Goal: Task Accomplishment & Management: Use online tool/utility

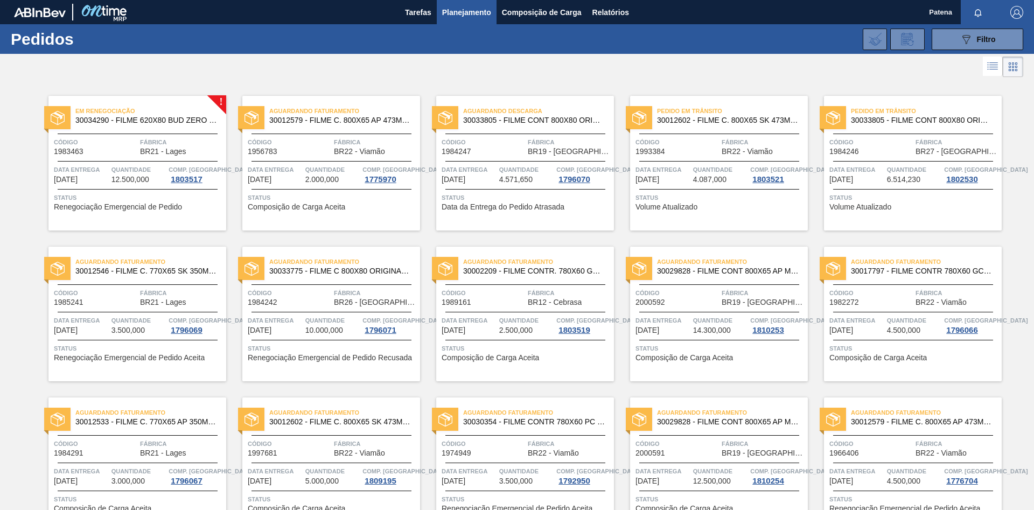
scroll to position [439, 0]
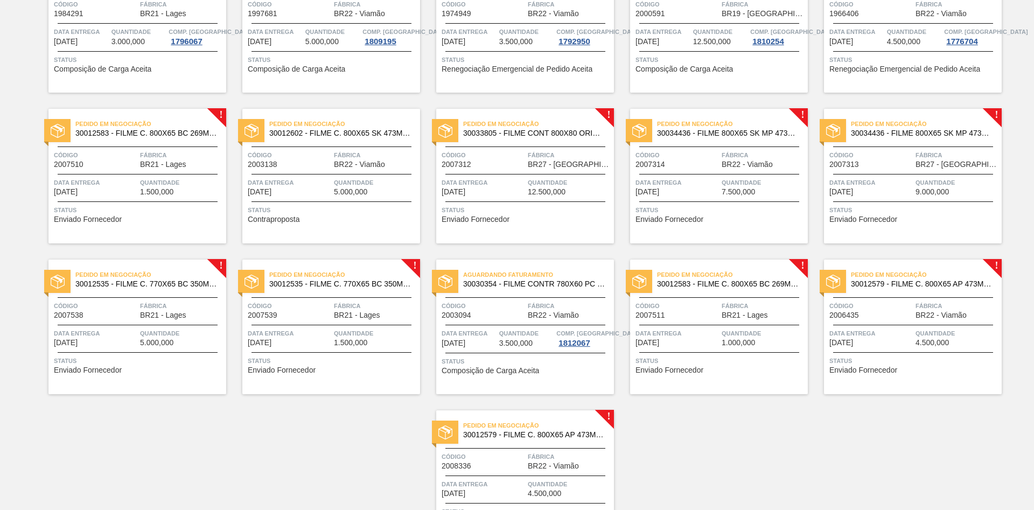
click at [163, 198] on div "Pedido em Negociação 30012583 - FILME C. 800X65 BC 269ML MP C15 429 Código 2007…" at bounding box center [137, 176] width 178 height 135
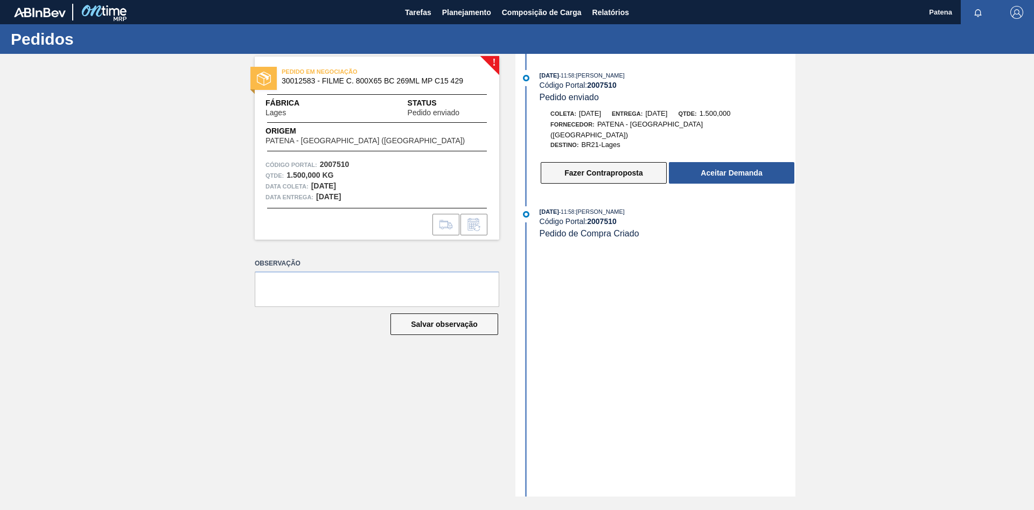
click at [553, 171] on button "Fazer Contraproposta" at bounding box center [603, 173] width 126 height 22
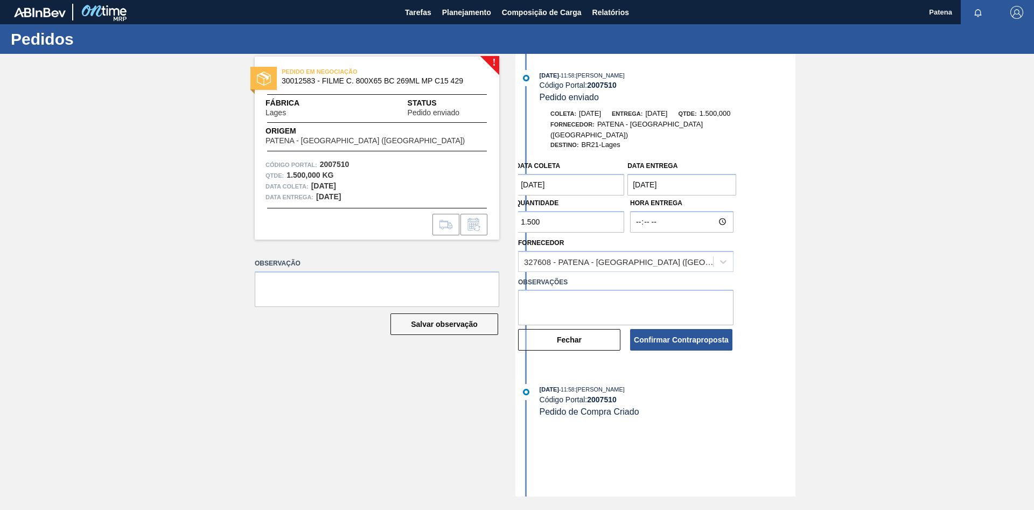
drag, startPoint x: 559, startPoint y: 212, endPoint x: 491, endPoint y: 214, distance: 68.4
click at [515, 214] on input "1.500" at bounding box center [569, 222] width 109 height 22
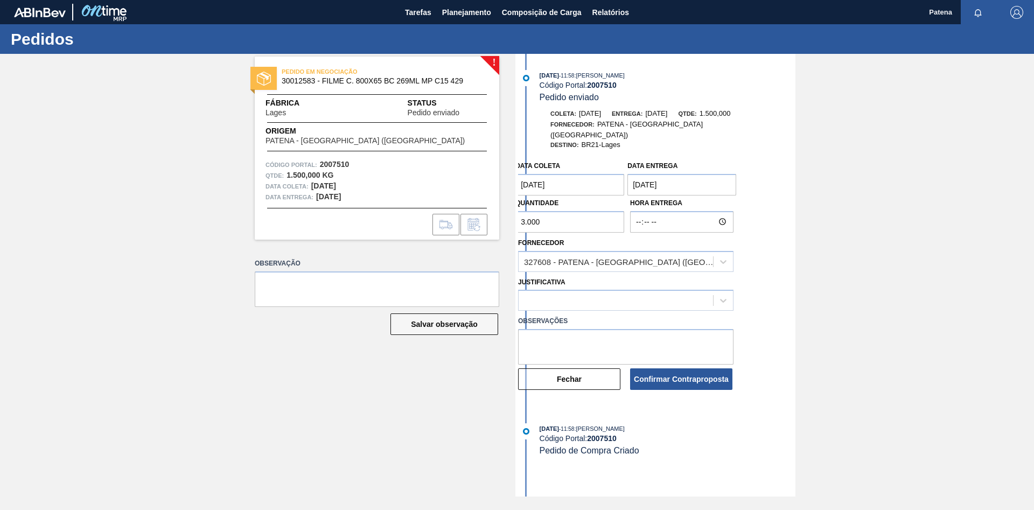
type input "3.000"
click at [561, 341] on textarea at bounding box center [625, 347] width 215 height 36
drag, startPoint x: 627, startPoint y: 331, endPoint x: 563, endPoint y: 338, distance: 63.9
click at [563, 338] on textarea "quantidade minimiza deve" at bounding box center [625, 347] width 215 height 36
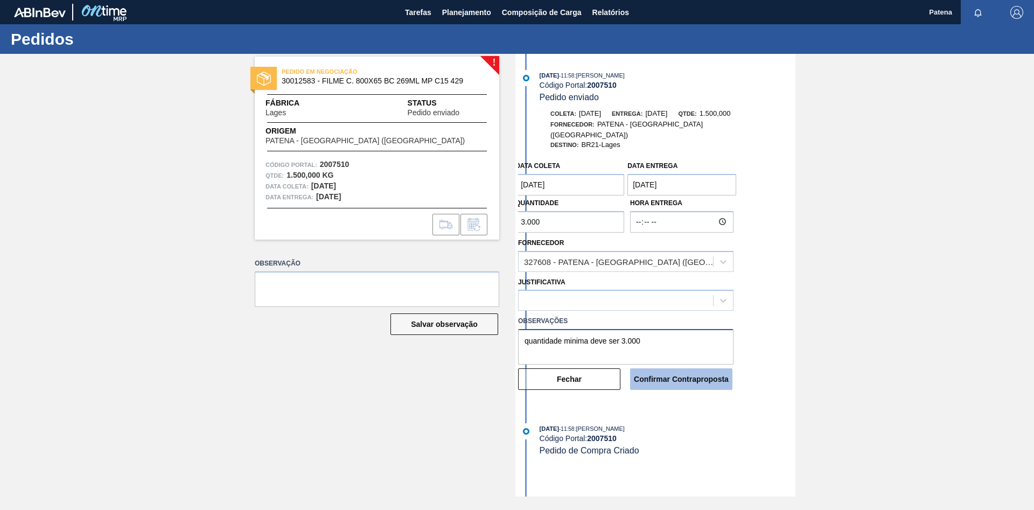
type textarea "quantidade minima deve ser 3.000"
click at [676, 370] on button "Confirmar Contraproposta" at bounding box center [681, 379] width 102 height 22
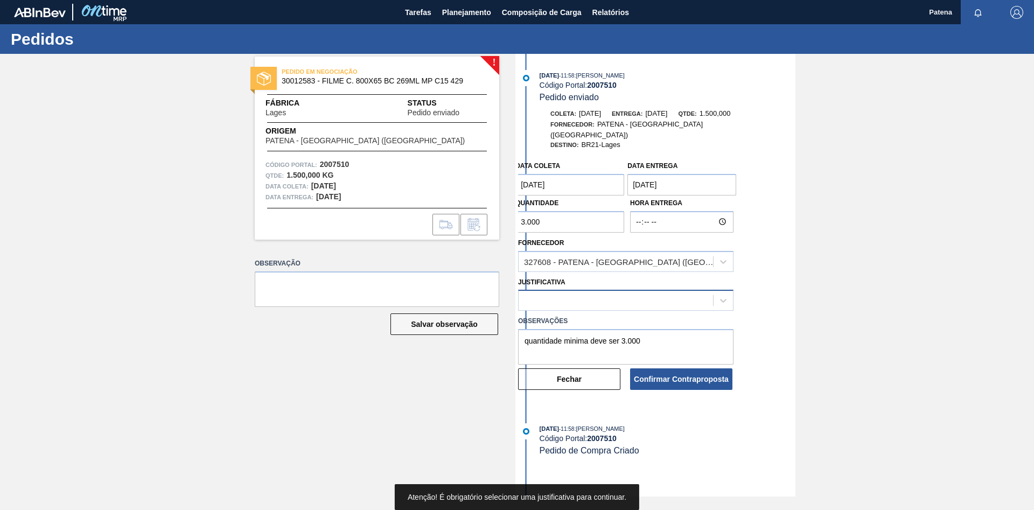
click at [647, 300] on div at bounding box center [615, 301] width 194 height 16
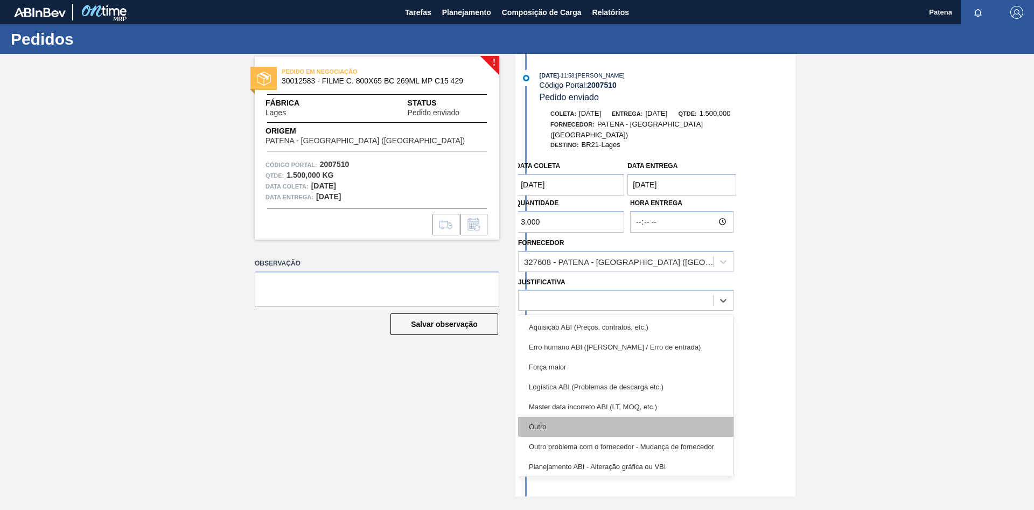
click at [544, 420] on div "Outro" at bounding box center [625, 427] width 215 height 20
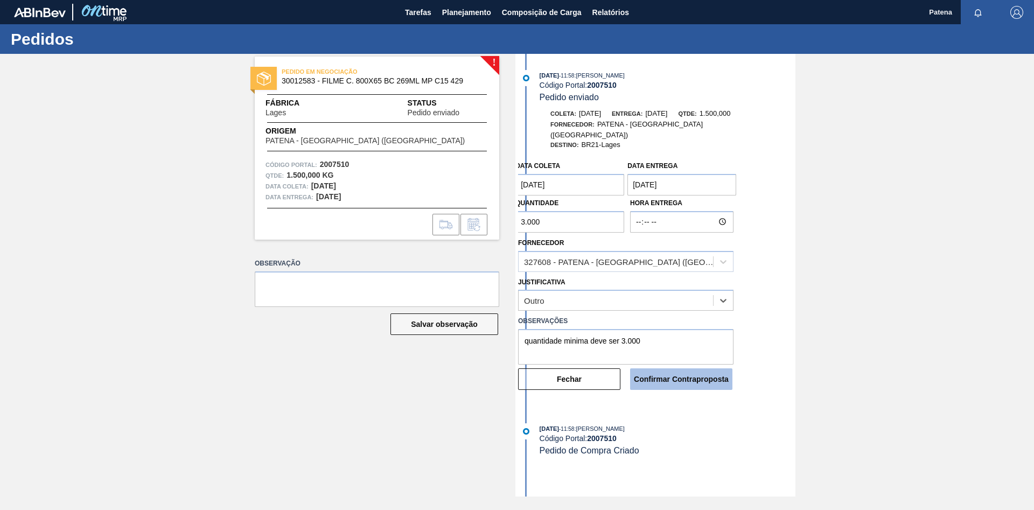
click at [684, 373] on button "Confirmar Contraproposta" at bounding box center [681, 379] width 102 height 22
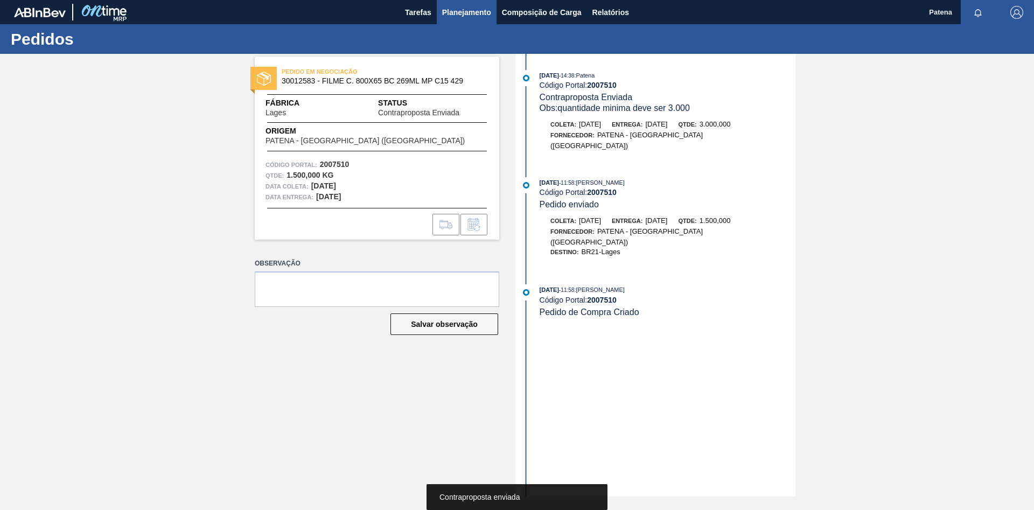
click at [476, 10] on span "Planejamento" at bounding box center [466, 12] width 49 height 13
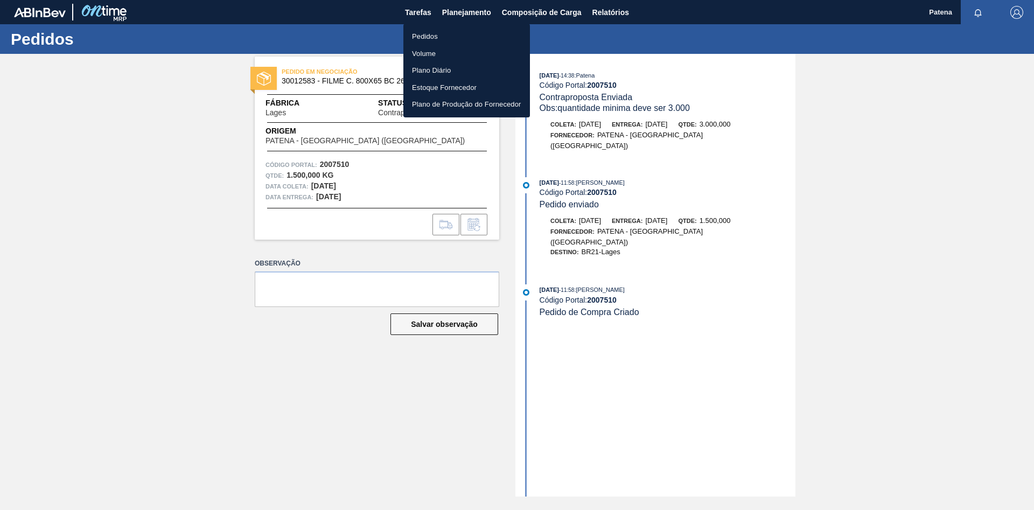
click at [469, 31] on li "Pedidos" at bounding box center [466, 36] width 127 height 17
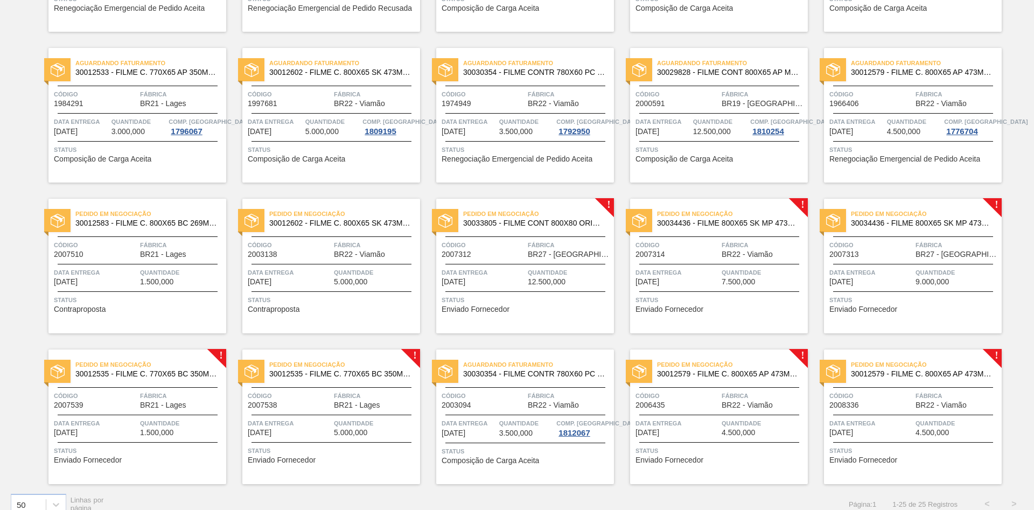
scroll to position [363, 0]
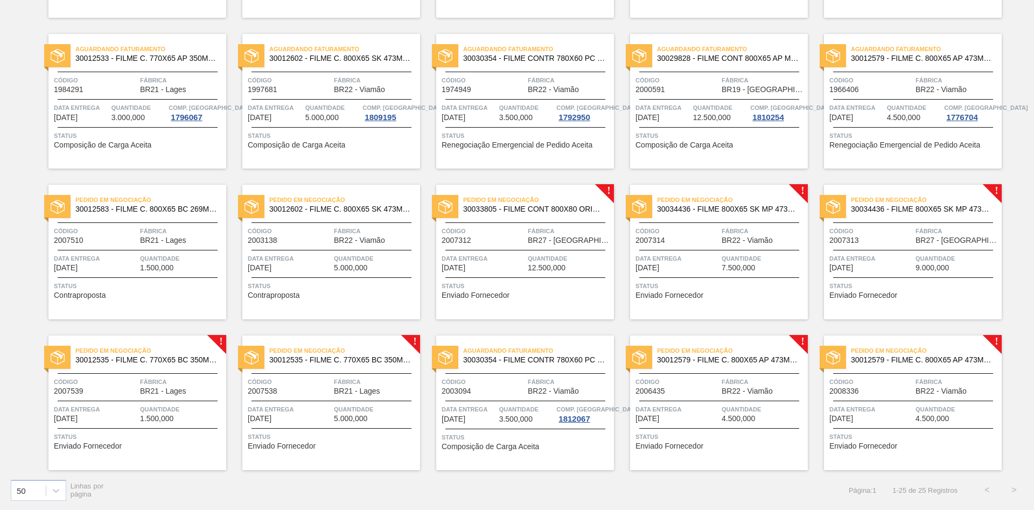
click at [131, 374] on div "Pedido em Negociação 30012535 - FILME C. 770X65 BC 350ML C12 429 Código 2007539…" at bounding box center [137, 402] width 178 height 135
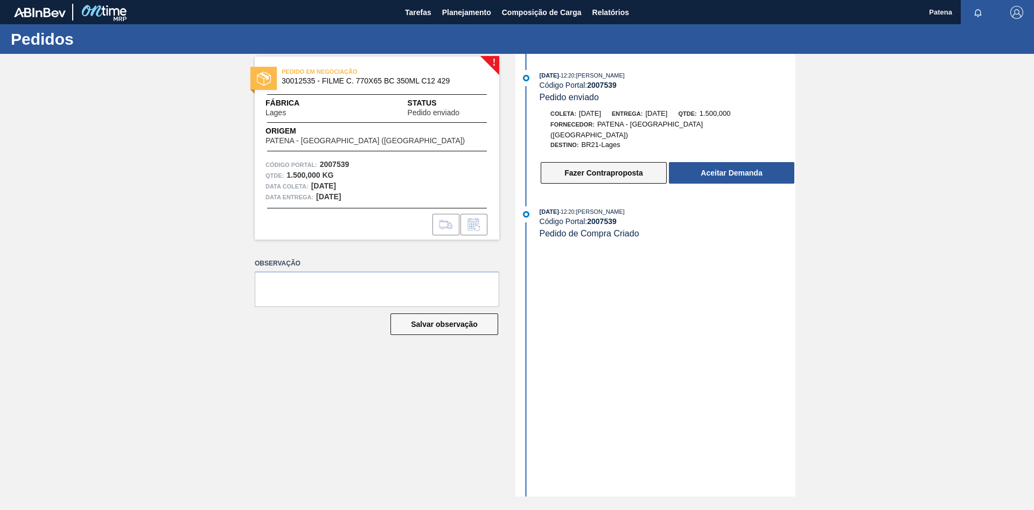
click at [566, 173] on button "Fazer Contraproposta" at bounding box center [603, 173] width 126 height 22
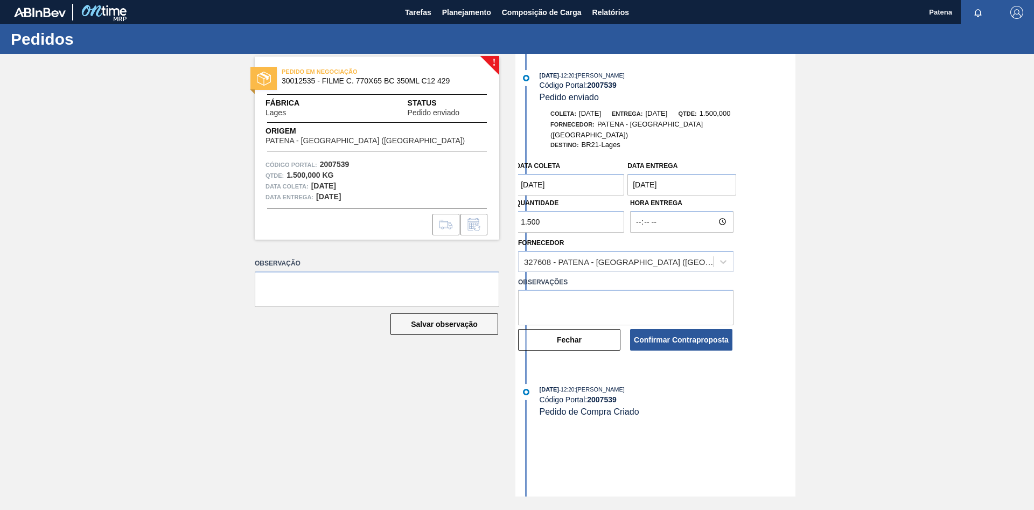
drag, startPoint x: 544, startPoint y: 217, endPoint x: 510, endPoint y: 216, distance: 34.0
click at [515, 216] on input "1.500" at bounding box center [569, 222] width 109 height 22
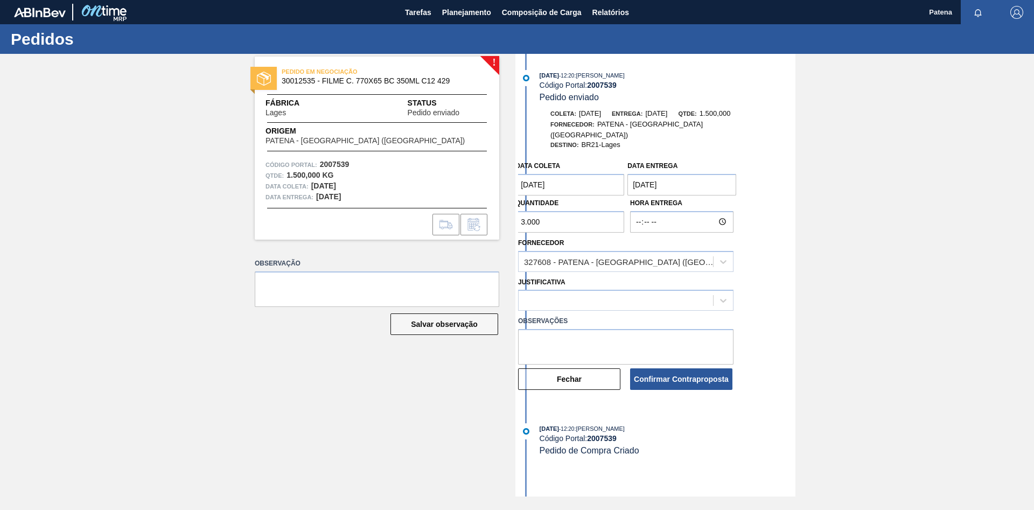
type input "3.000"
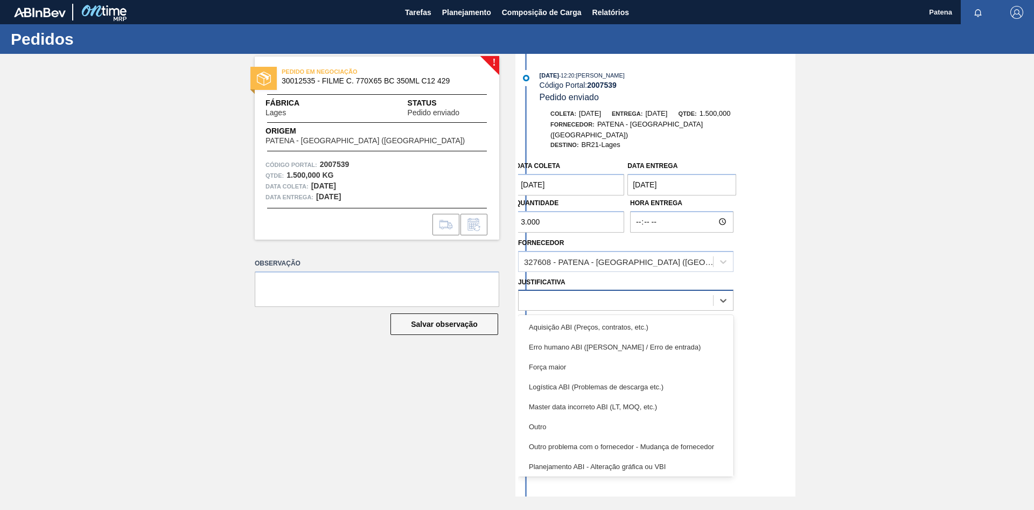
drag, startPoint x: 592, startPoint y: 289, endPoint x: 572, endPoint y: 298, distance: 21.9
click at [591, 293] on div at bounding box center [615, 301] width 194 height 16
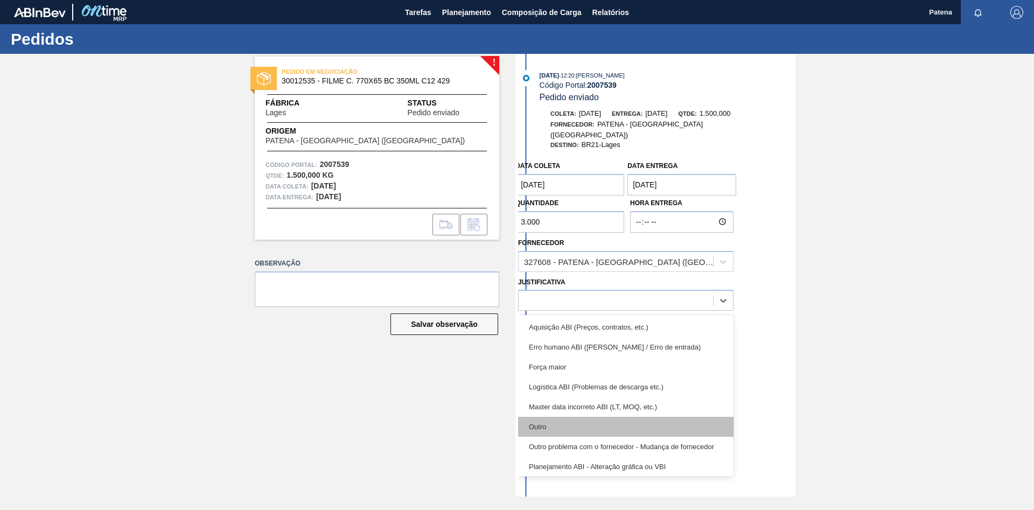
click at [558, 419] on div "Outro" at bounding box center [625, 427] width 215 height 20
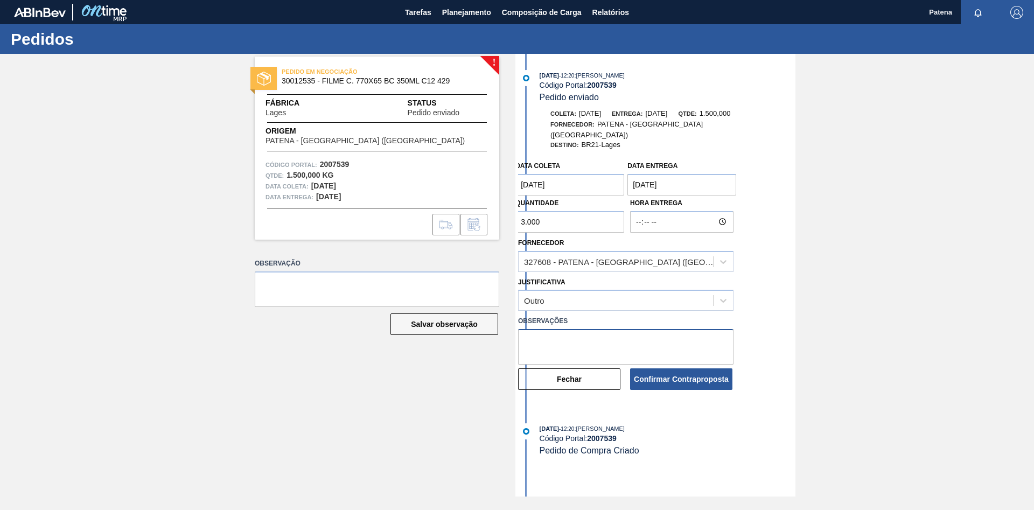
click at [558, 335] on textarea at bounding box center [625, 347] width 215 height 36
type textarea "quantidade minima 3 tons"
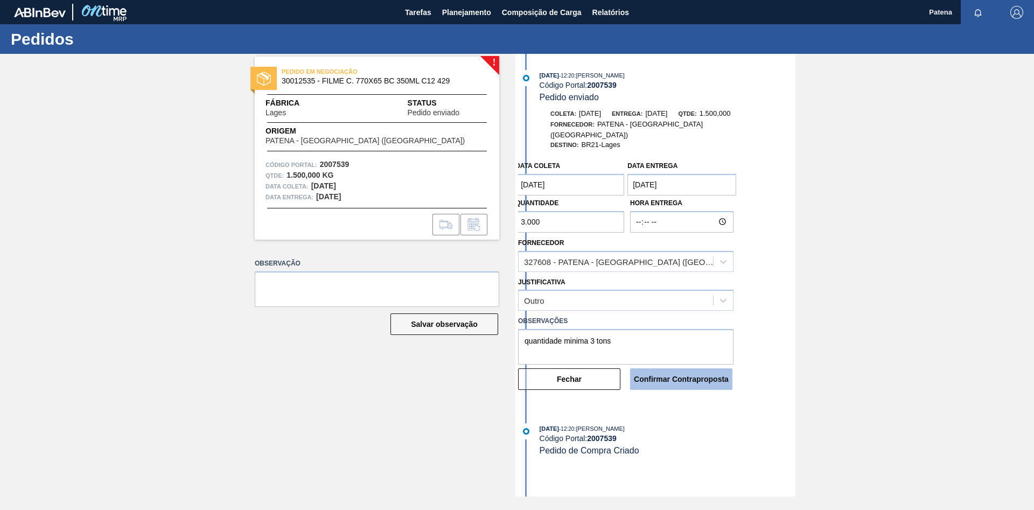
click at [673, 369] on button "Confirmar Contraproposta" at bounding box center [681, 379] width 102 height 22
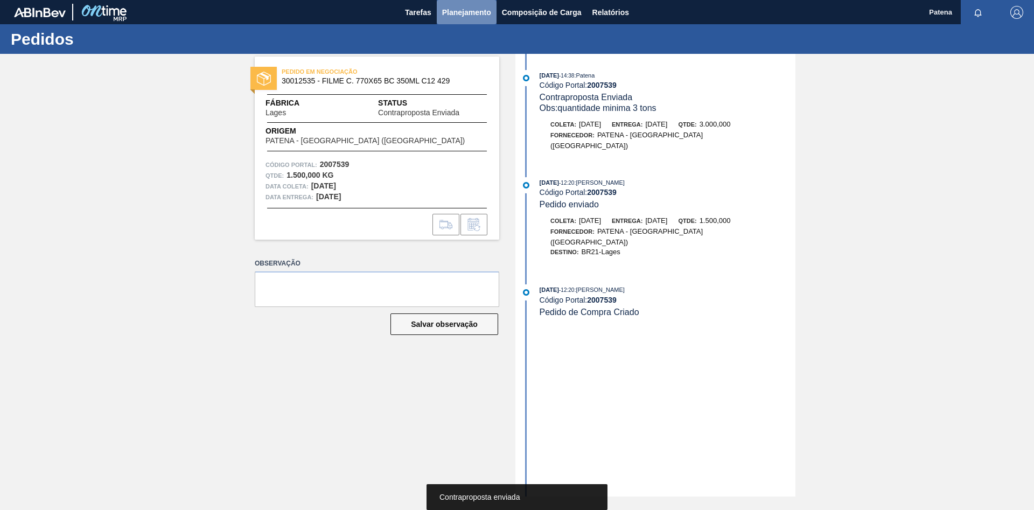
click at [475, 19] on button "Planejamento" at bounding box center [467, 12] width 60 height 24
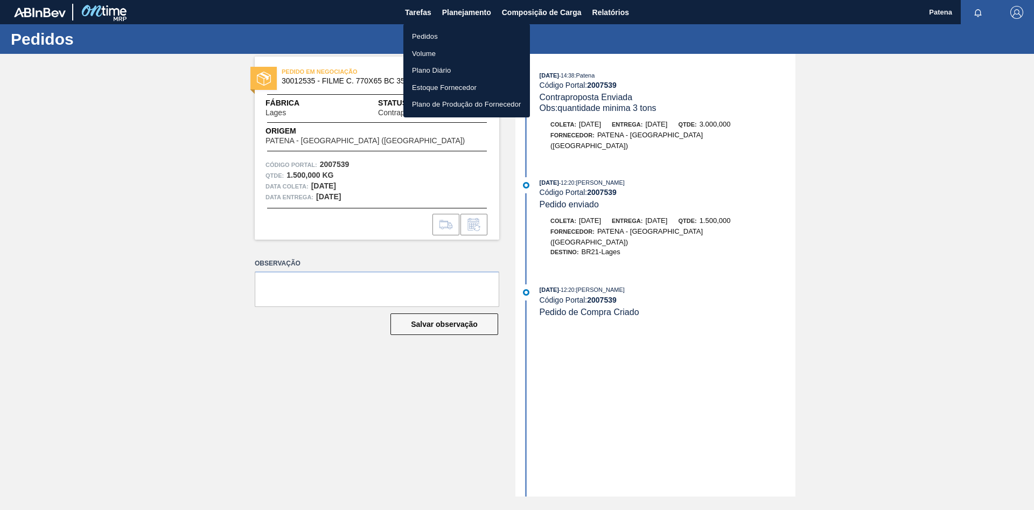
click at [451, 33] on li "Pedidos" at bounding box center [466, 36] width 127 height 17
